Goal: Information Seeking & Learning: Learn about a topic

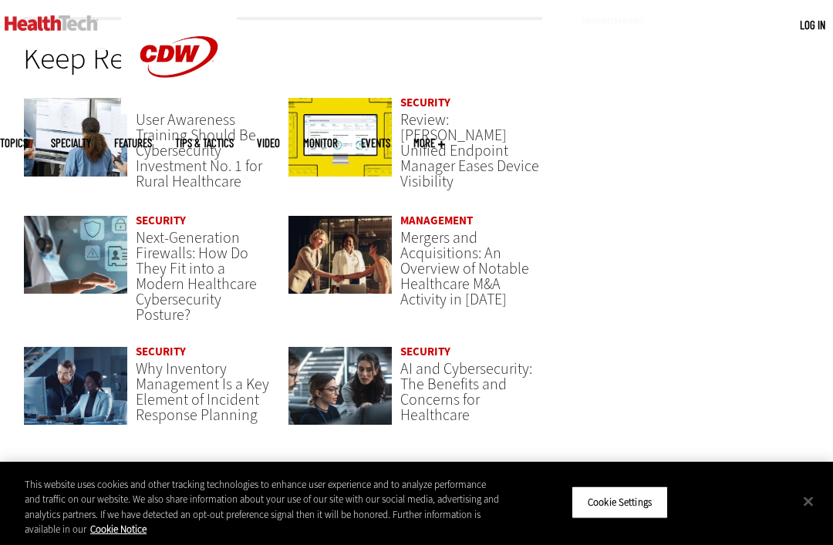
scroll to position [3154, 0]
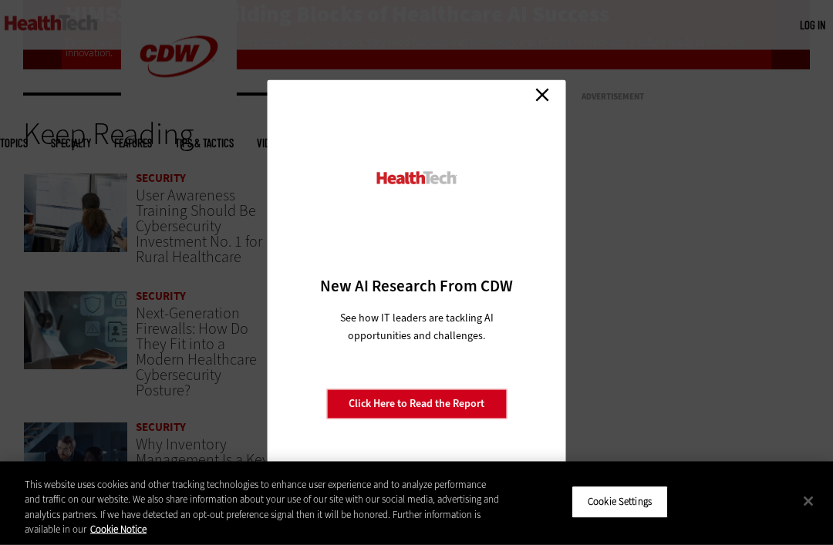
scroll to position [3095, 0]
click at [565, 103] on div "Close New AI Research From CDW See how IT leaders are tackling AI opportunities…" at bounding box center [416, 272] width 833 height 545
click at [550, 107] on link "Close" at bounding box center [542, 95] width 23 height 23
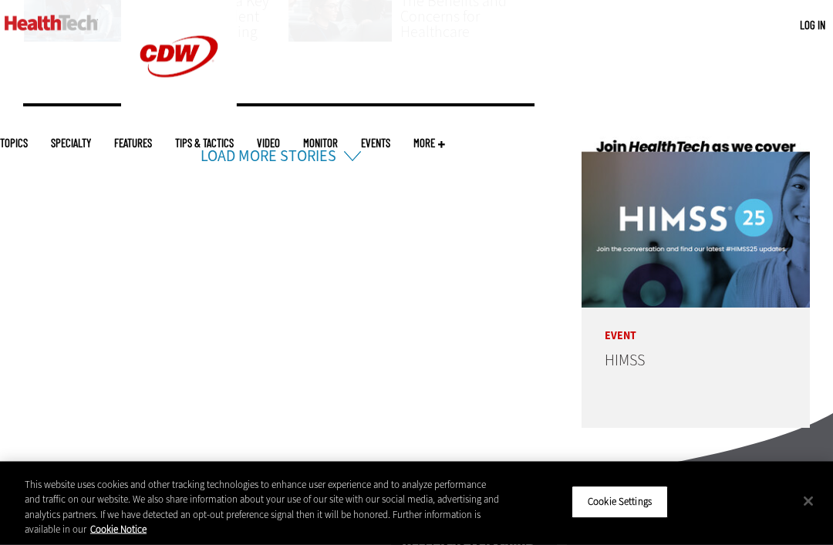
scroll to position [3551, 0]
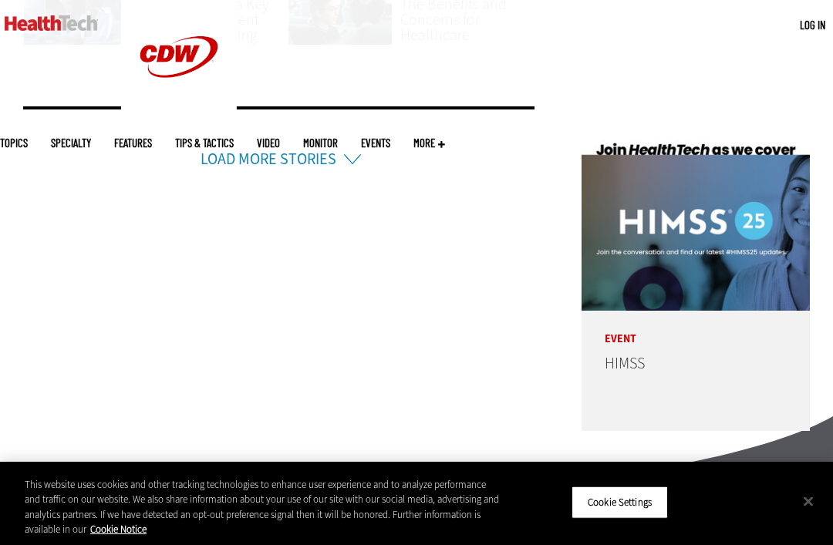
click at [270, 149] on link "Load More Stories" at bounding box center [269, 159] width 136 height 21
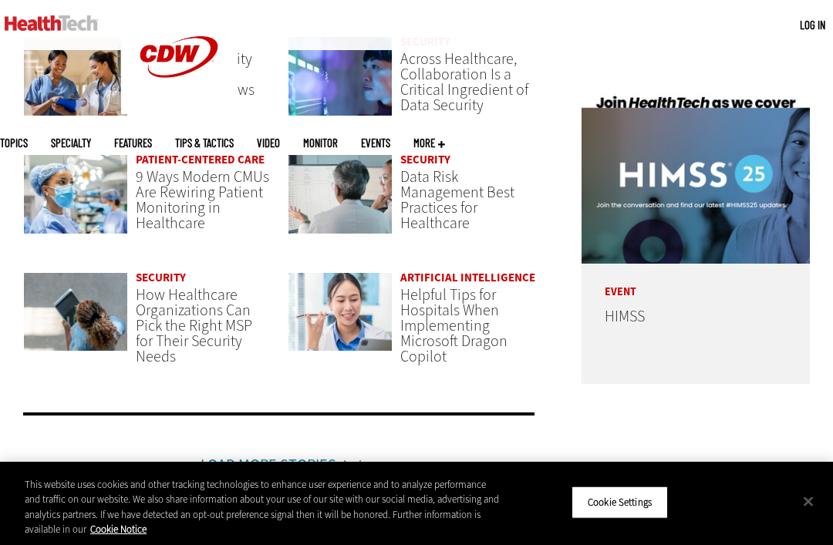
scroll to position [3599, 0]
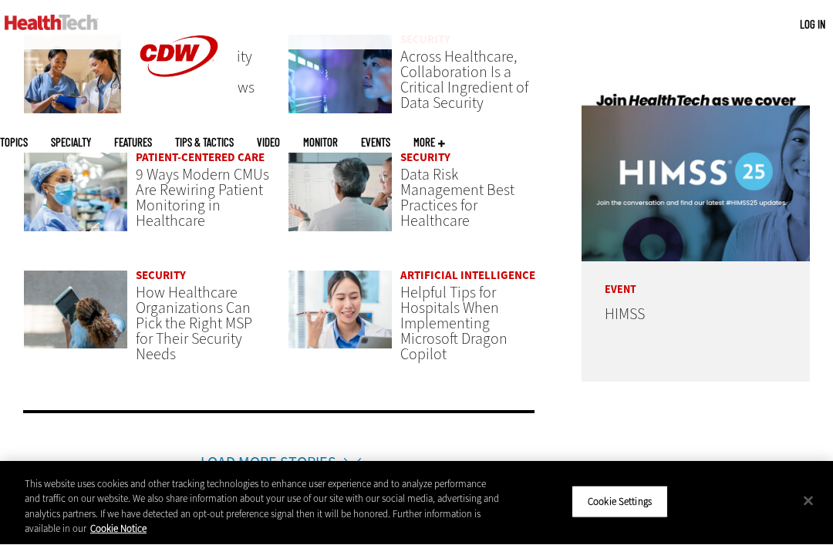
click at [164, 150] on link "Patient-Centered Care" at bounding box center [200, 157] width 129 height 15
